Goal: Task Accomplishment & Management: Use online tool/utility

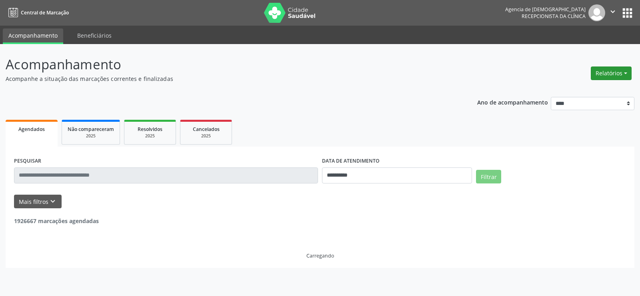
click at [606, 74] on button "Relatórios" at bounding box center [611, 73] width 41 height 14
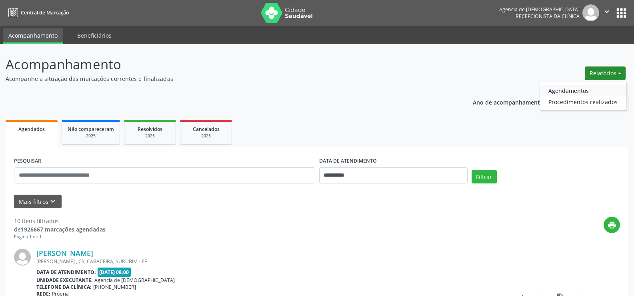
click at [566, 90] on link "Agendamentos" at bounding box center [583, 90] width 86 height 11
select select "*"
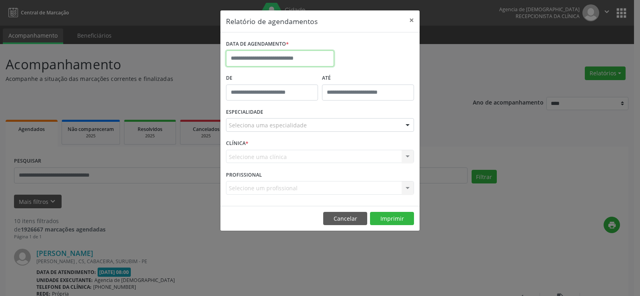
click at [241, 60] on input "text" at bounding box center [280, 58] width 108 height 16
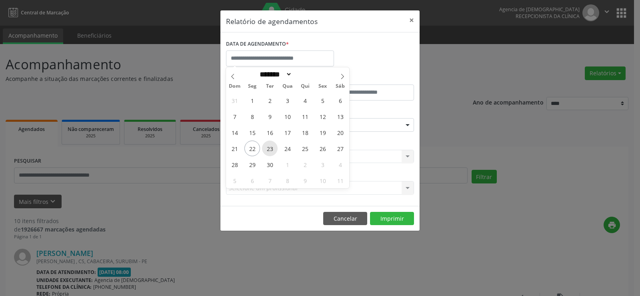
click at [269, 144] on span "23" at bounding box center [270, 148] width 16 height 16
type input "**********"
click at [284, 146] on span "24" at bounding box center [288, 148] width 16 height 16
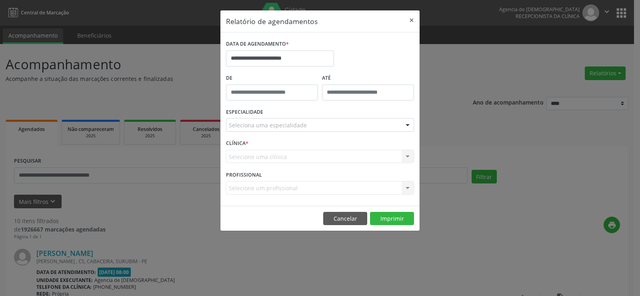
click at [307, 120] on div "Seleciona uma especialidade" at bounding box center [320, 125] width 188 height 14
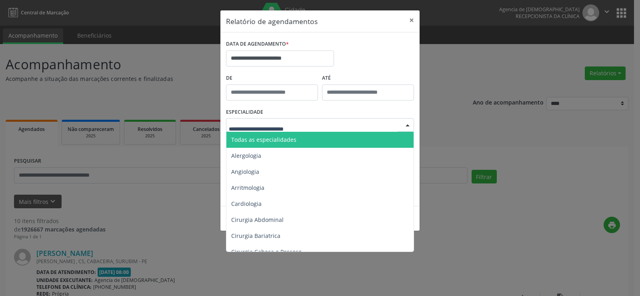
click at [312, 140] on span "Todas as especialidades" at bounding box center [320, 140] width 188 height 16
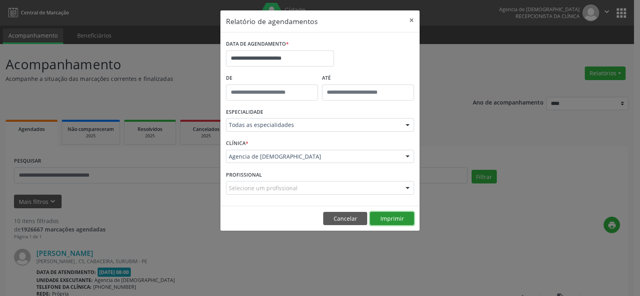
click at [386, 219] on button "Imprimir" at bounding box center [392, 219] width 44 height 14
